Goal: Manage account settings

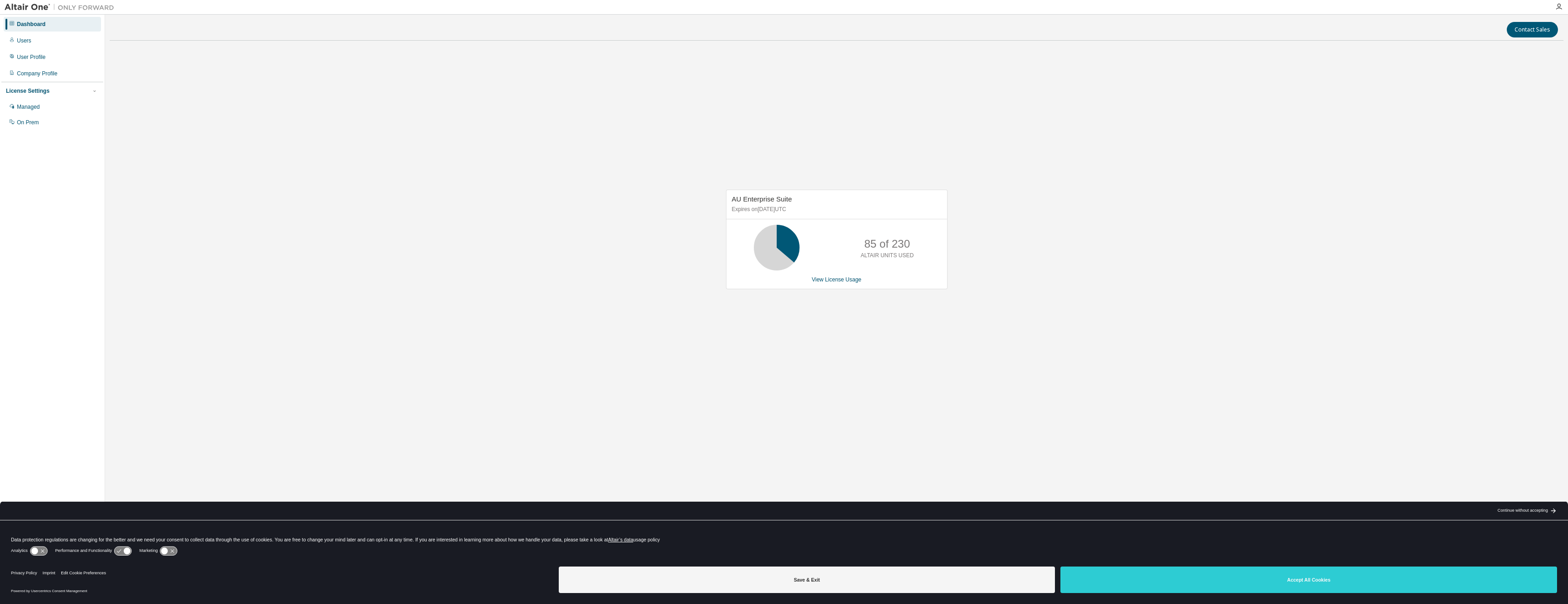
click at [43, 550] on icon at bounding box center [38, 550] width 17 height 8
click at [175, 549] on icon at bounding box center [168, 550] width 17 height 8
click at [120, 550] on icon at bounding box center [122, 550] width 17 height 8
click at [118, 550] on icon at bounding box center [122, 550] width 17 height 8
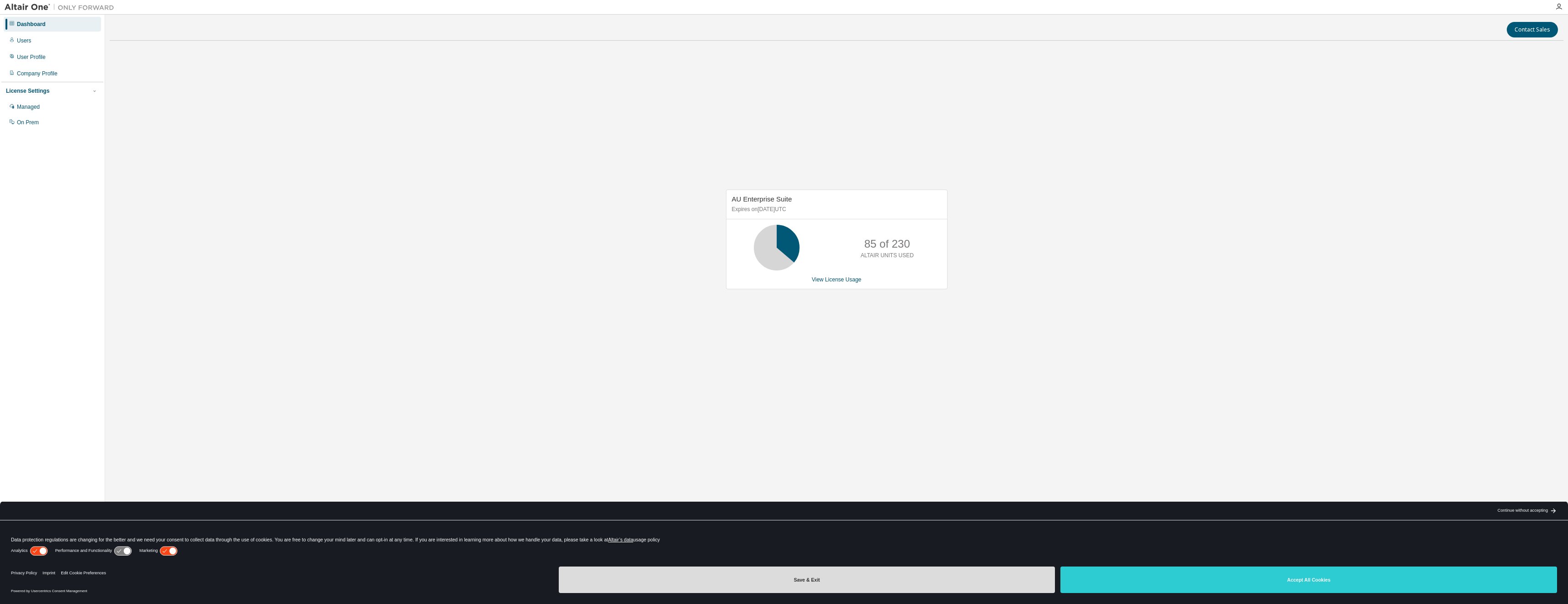
click at [801, 578] on button "Save & Exit" at bounding box center [807, 580] width 496 height 26
